Goal: Information Seeking & Learning: Understand process/instructions

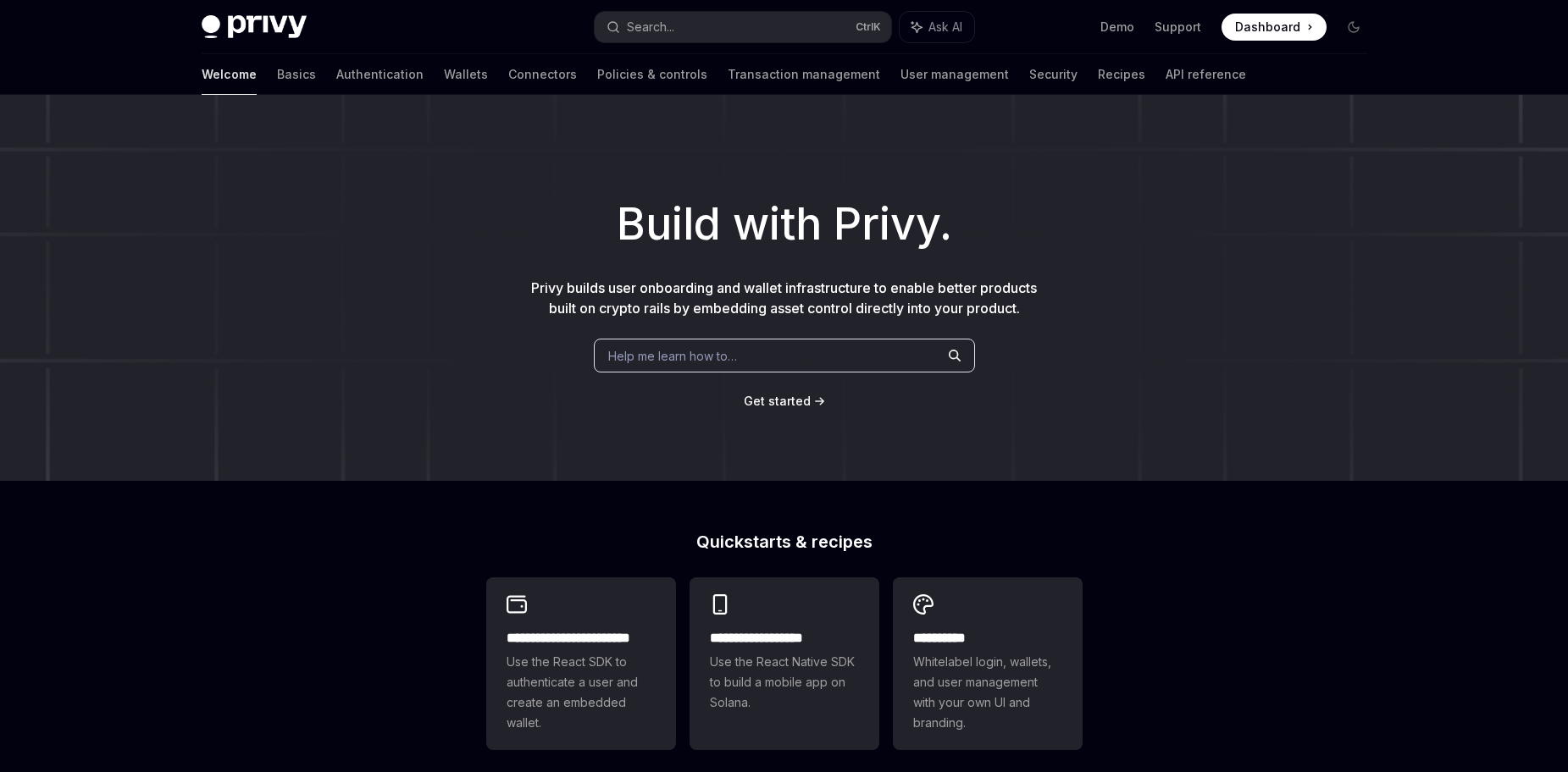
click at [714, 213] on h1 "Build with Privy." at bounding box center [784, 224] width 1514 height 66
click at [785, 401] on span "Get started" at bounding box center [778, 401] width 67 height 15
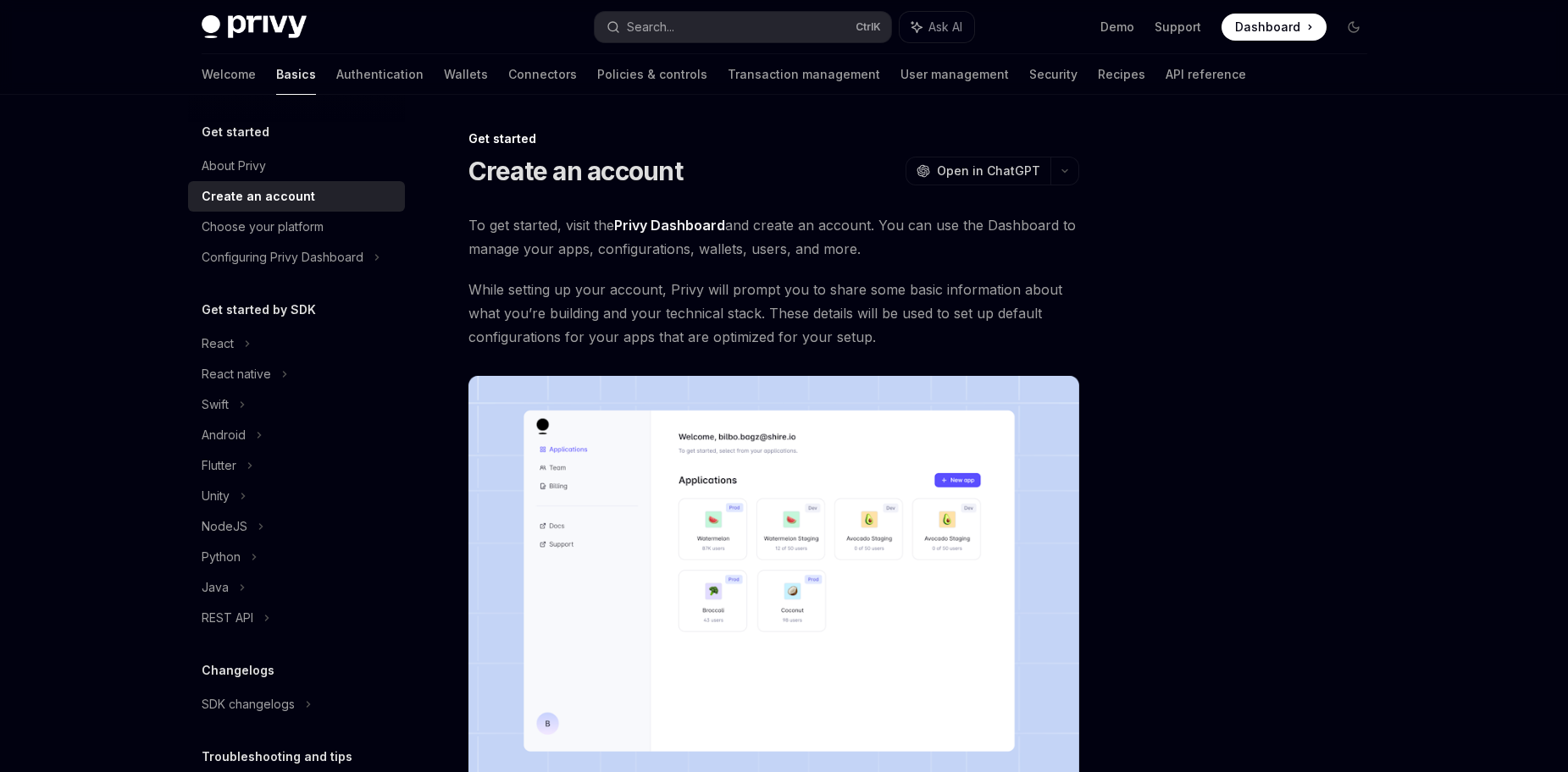
click at [1101, 404] on div "Get started Create an account OpenAI Open in ChatGPT OpenAI Open in ChatGPT To …" at bounding box center [784, 579] width 1193 height 969
click at [1297, 33] on span "Dashboard" at bounding box center [1268, 27] width 65 height 17
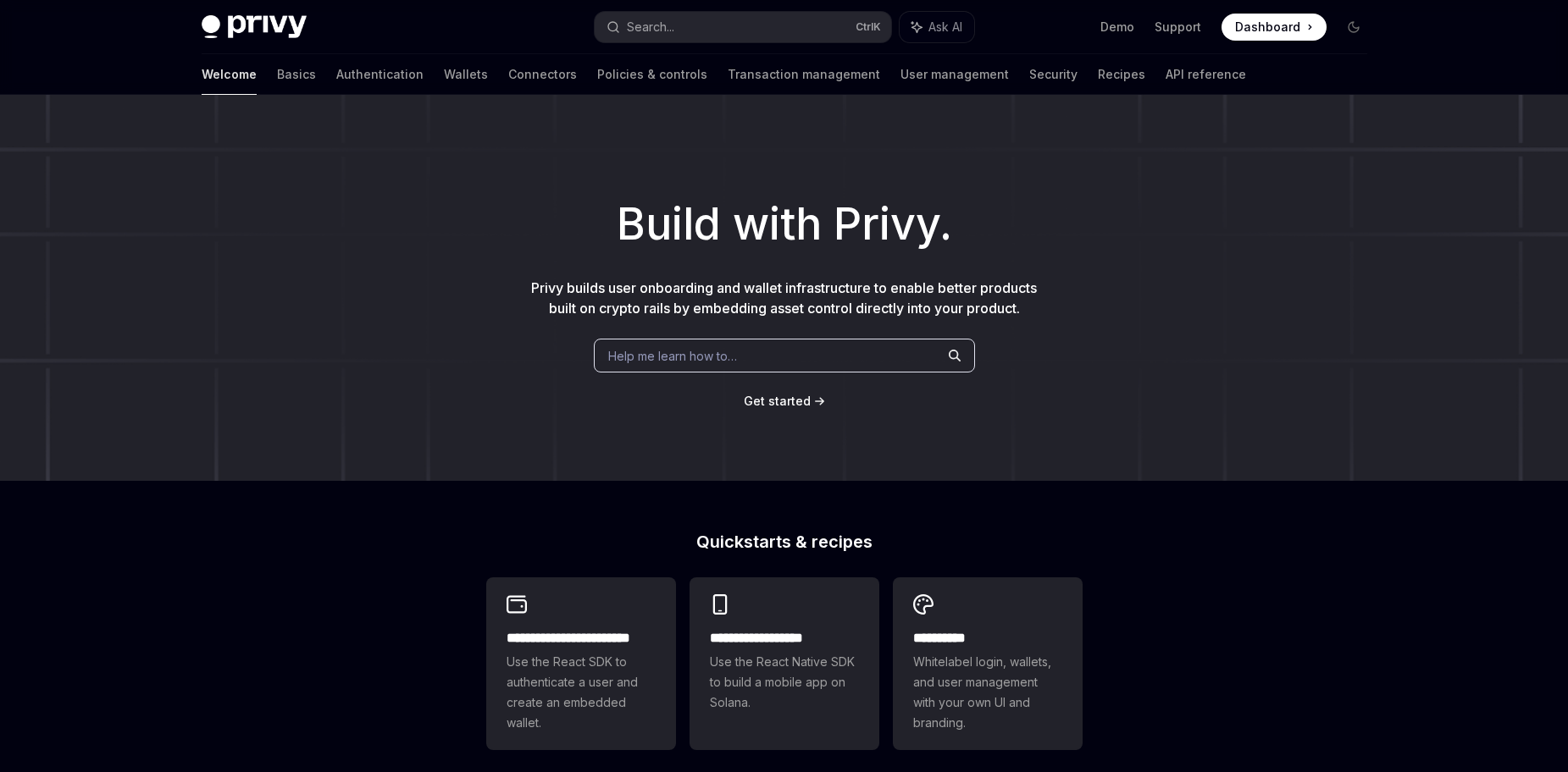
click at [1314, 33] on span at bounding box center [1274, 27] width 105 height 27
click at [808, 398] on span "Get started" at bounding box center [778, 401] width 67 height 15
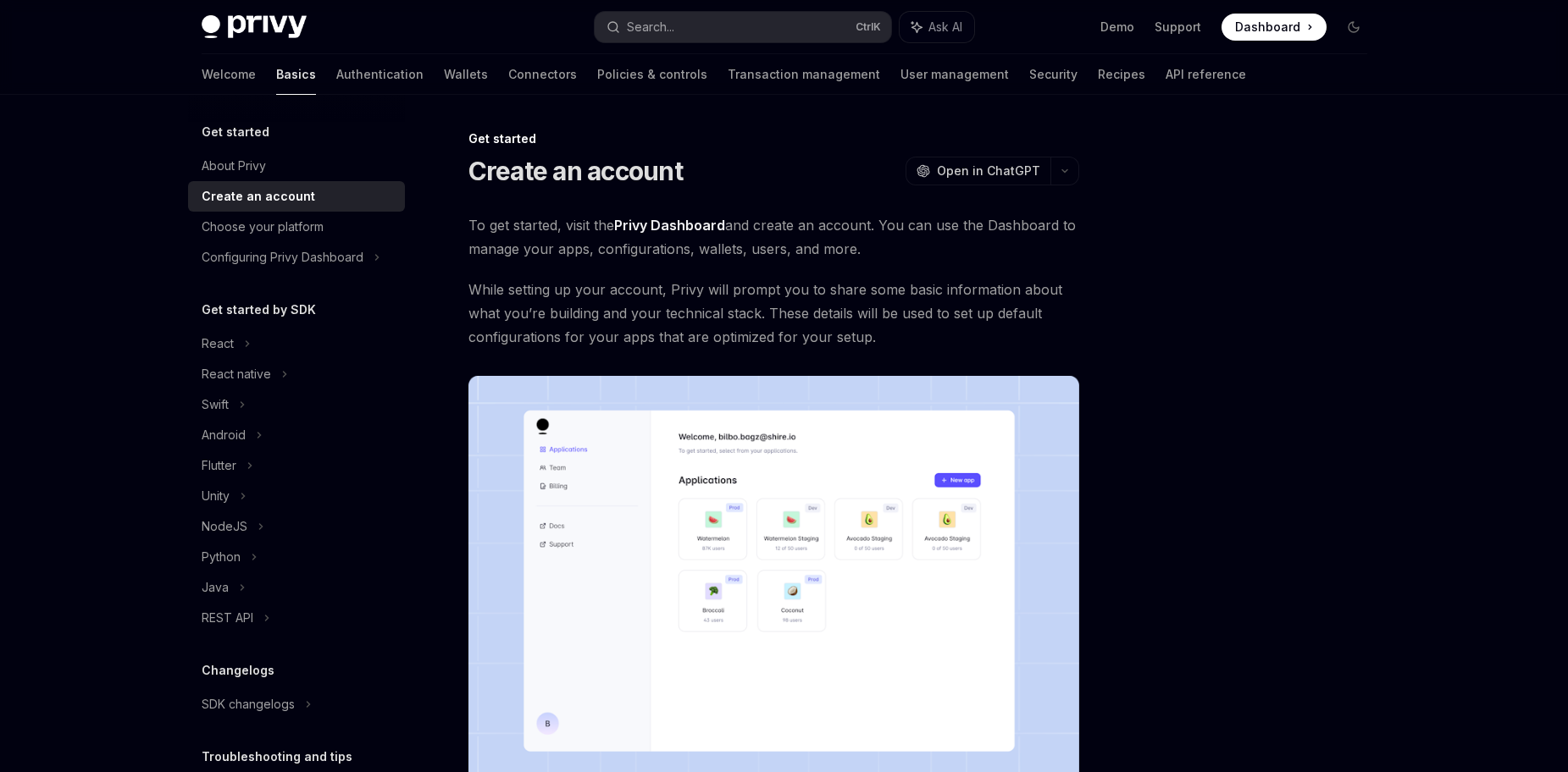
click at [1253, 30] on span "Dashboard" at bounding box center [1268, 27] width 65 height 17
click at [691, 222] on link "Privy Dashboard" at bounding box center [670, 226] width 111 height 18
